Goal: Task Accomplishment & Management: Complete application form

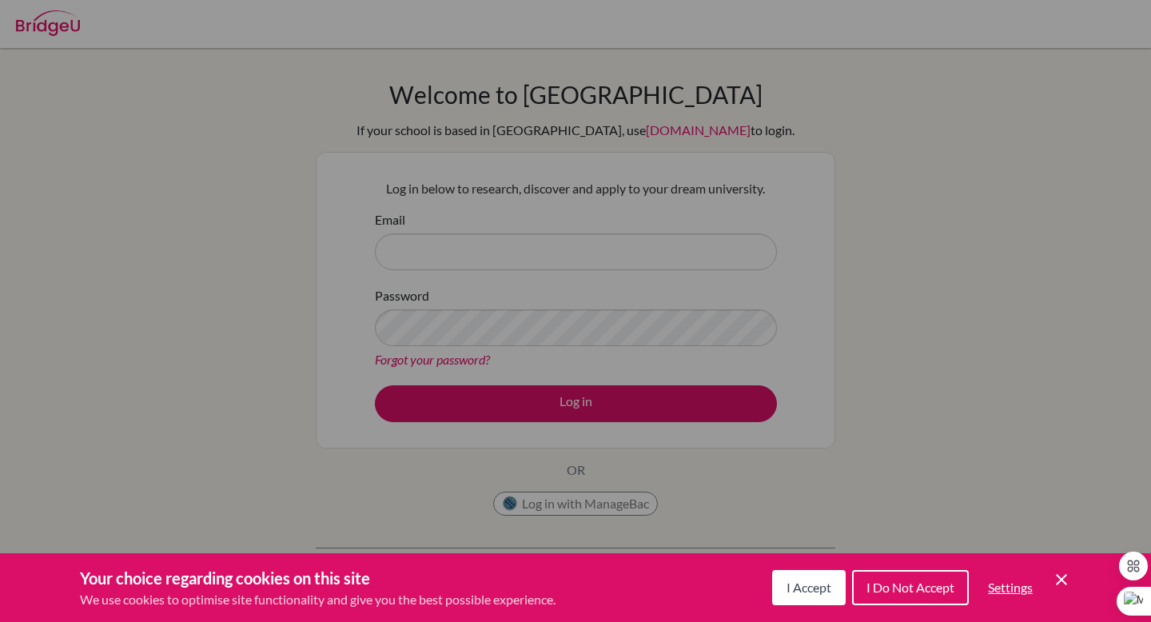
click at [772, 595] on button "I Accept" at bounding box center [809, 587] width 74 height 35
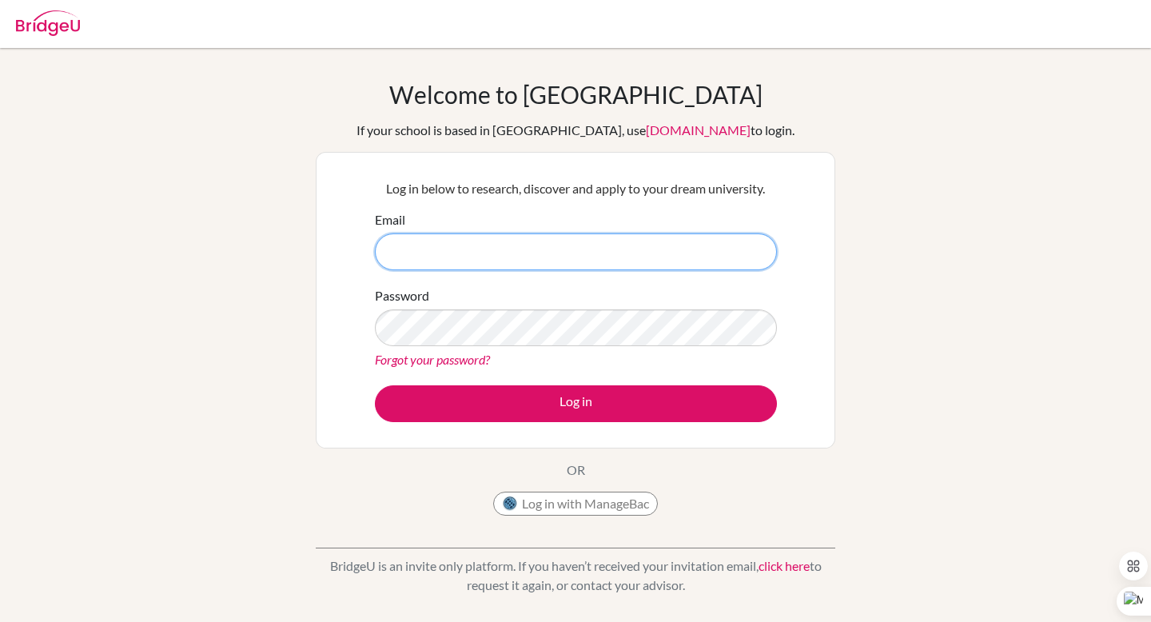
click at [403, 261] on input "Email" at bounding box center [576, 251] width 402 height 37
click at [573, 500] on button "Log in with ManageBac" at bounding box center [575, 504] width 165 height 24
click at [537, 513] on button "Log in with ManageBac" at bounding box center [575, 504] width 165 height 24
click at [399, 275] on form "Email Password Forgot your password? Log in" at bounding box center [576, 316] width 402 height 212
click at [402, 267] on input "Email" at bounding box center [576, 251] width 402 height 37
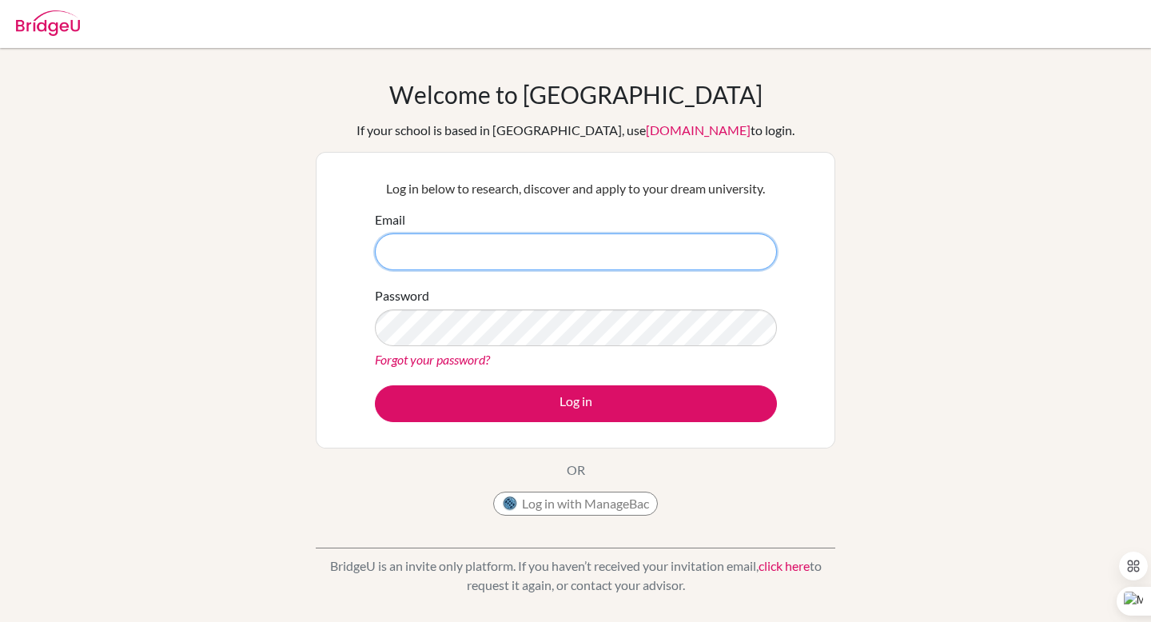
click at [402, 267] on input "Email" at bounding box center [576, 251] width 402 height 37
type input "DIA230250@diaestudents.com"
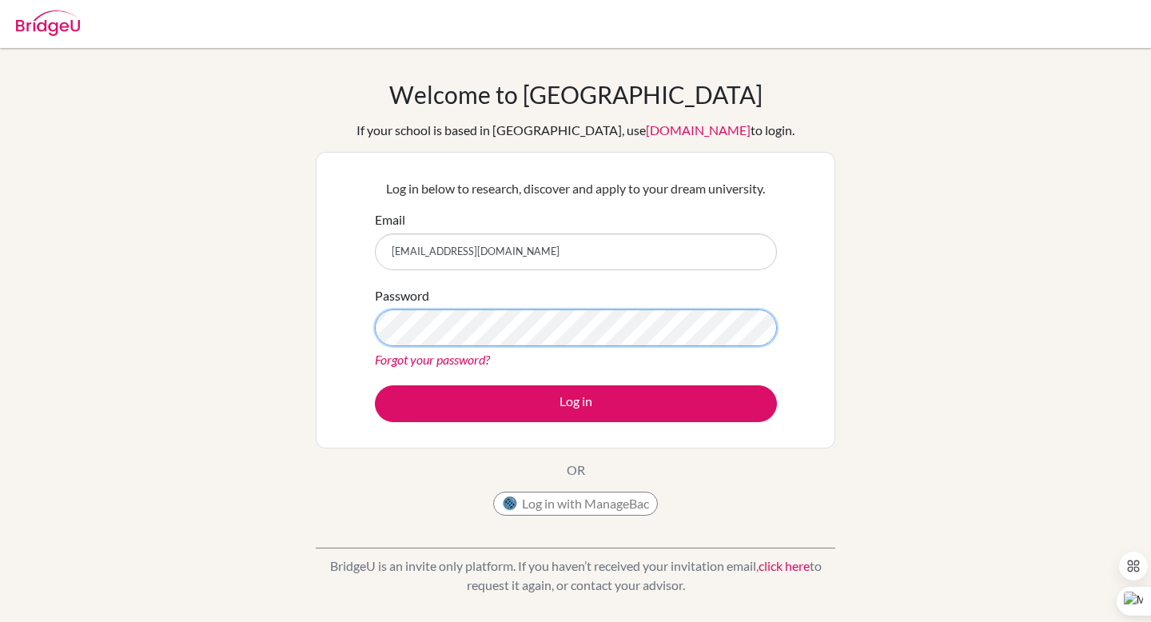
click at [375, 385] on button "Log in" at bounding box center [576, 403] width 402 height 37
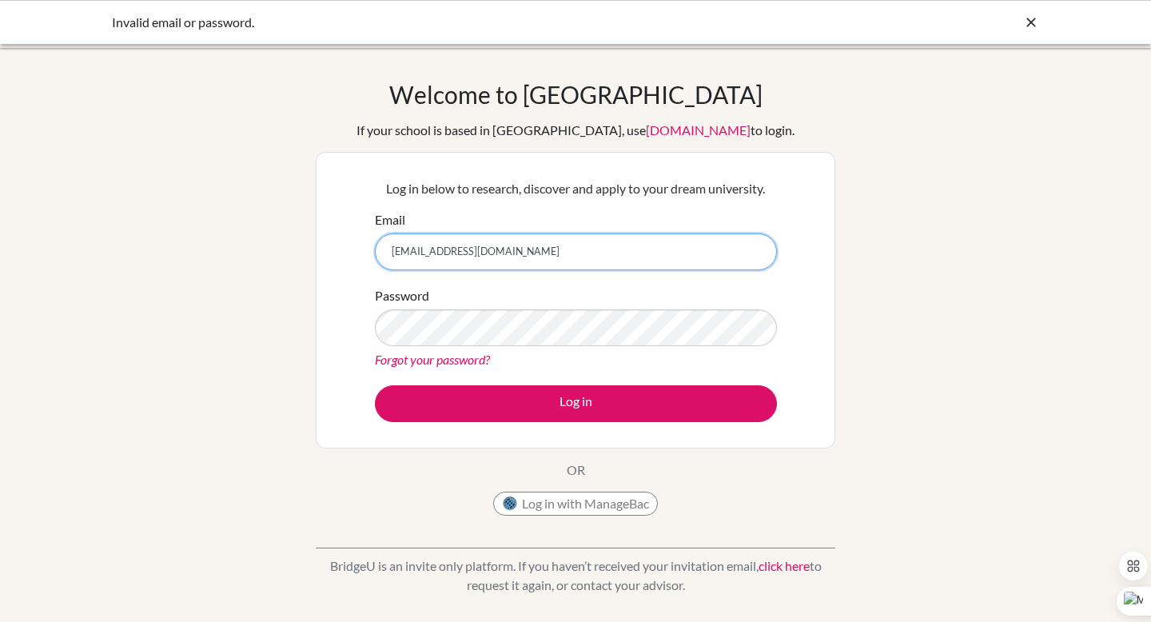
drag, startPoint x: 551, startPoint y: 261, endPoint x: 424, endPoint y: 261, distance: 126.3
click at [424, 261] on input "[EMAIL_ADDRESS][DOMAIN_NAME]" at bounding box center [576, 251] width 402 height 37
click at [570, 505] on button "Log in with ManageBac" at bounding box center [575, 504] width 165 height 24
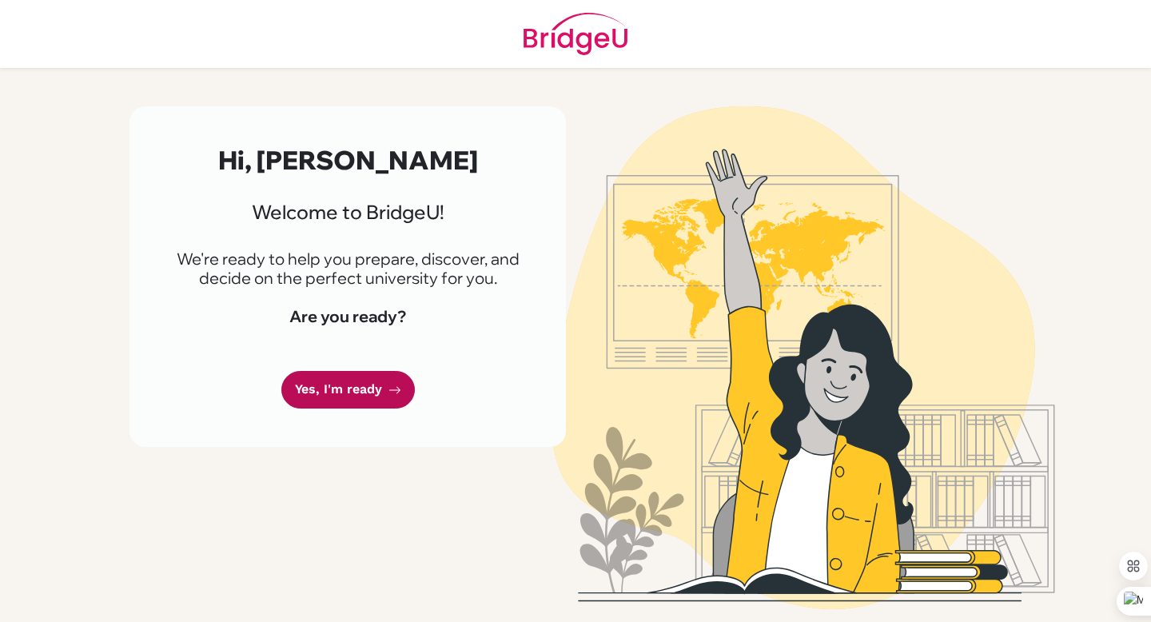
click at [360, 383] on link "Yes, I'm ready" at bounding box center [347, 390] width 133 height 38
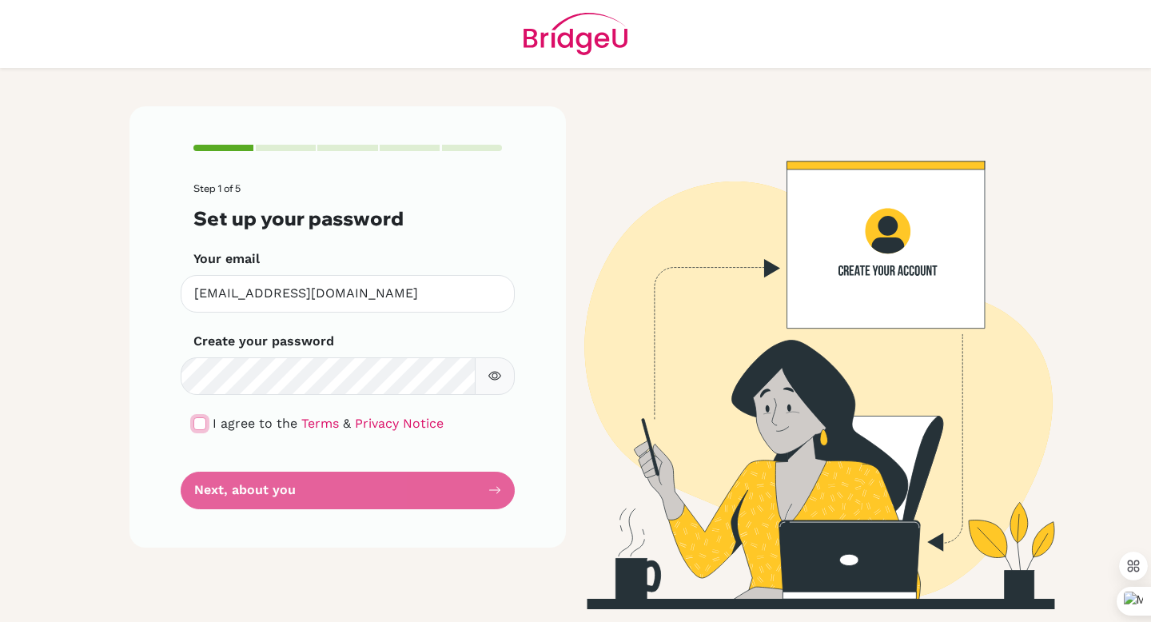
click at [194, 424] on input "checkbox" at bounding box center [199, 423] width 13 height 13
checkbox input "true"
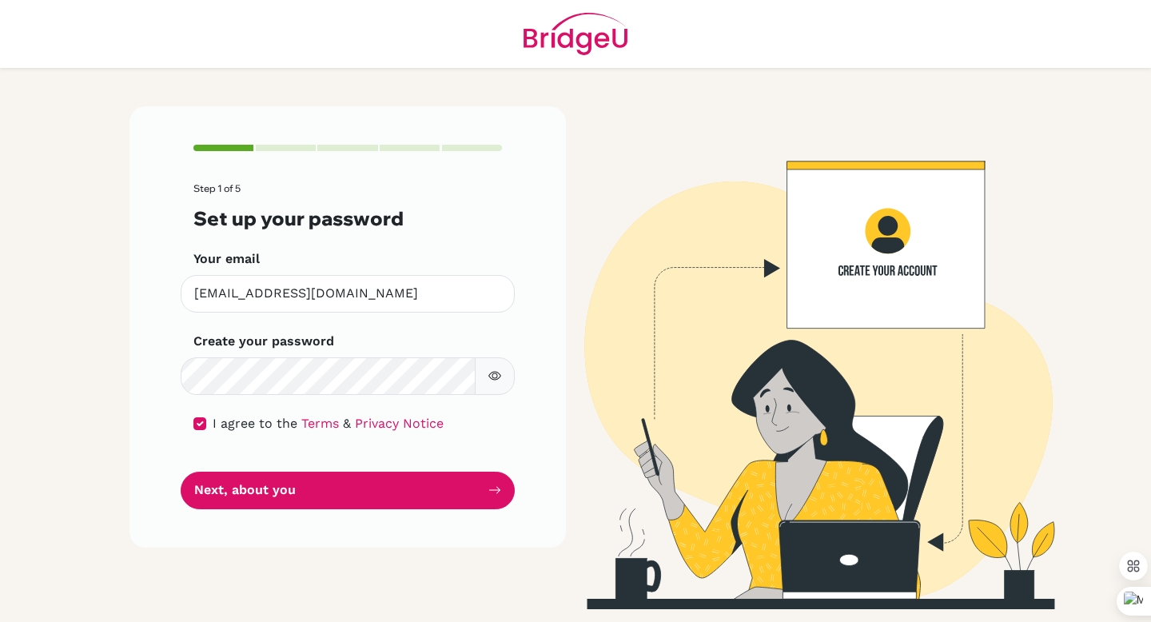
click at [496, 374] on icon "button" at bounding box center [495, 376] width 6 height 6
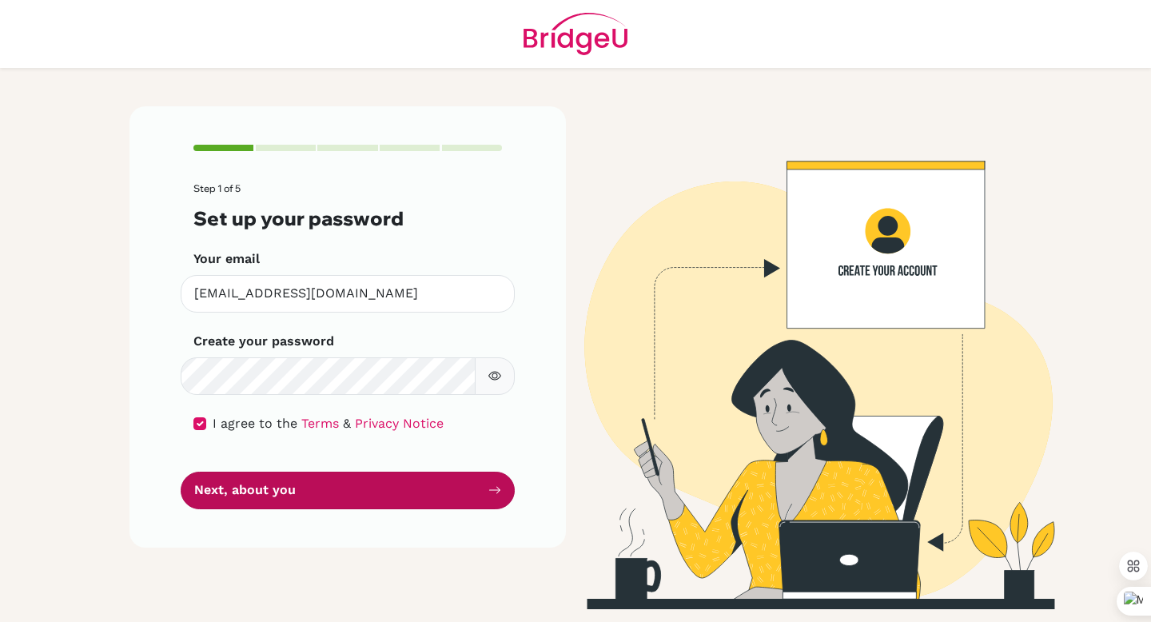
click at [320, 480] on button "Next, about you" at bounding box center [348, 491] width 334 height 38
